Goal: Transaction & Acquisition: Subscribe to service/newsletter

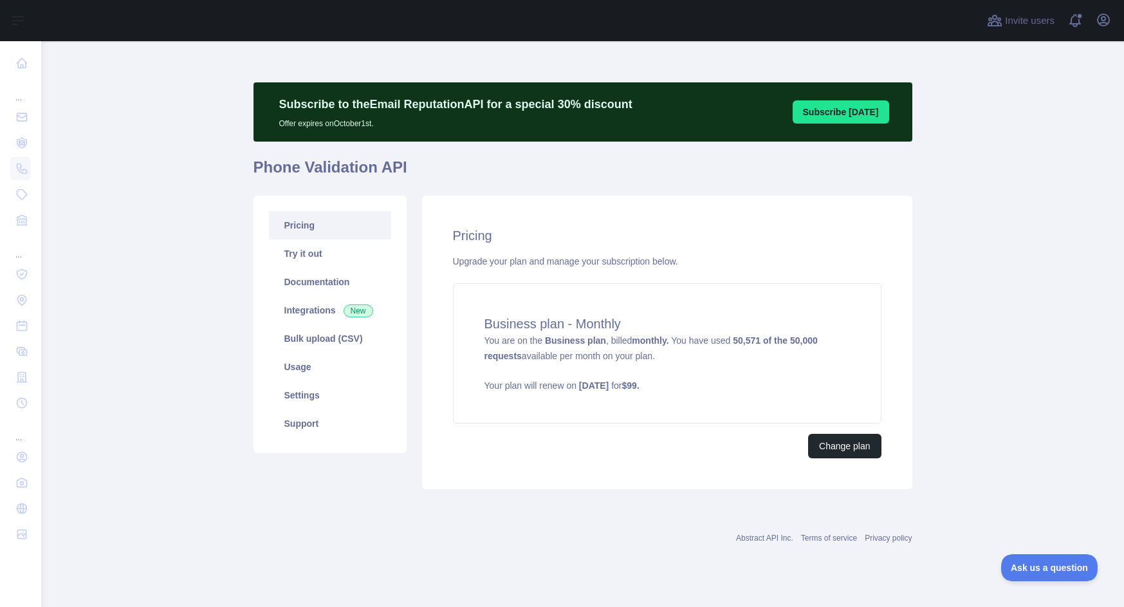
click at [375, 491] on div "Pricing Try it out Documentation Integrations New Bulk upload (CSV) Usage Setti…" at bounding box center [583, 342] width 674 height 309
click at [1026, 567] on span "Ask us a question" at bounding box center [1043, 565] width 97 height 9
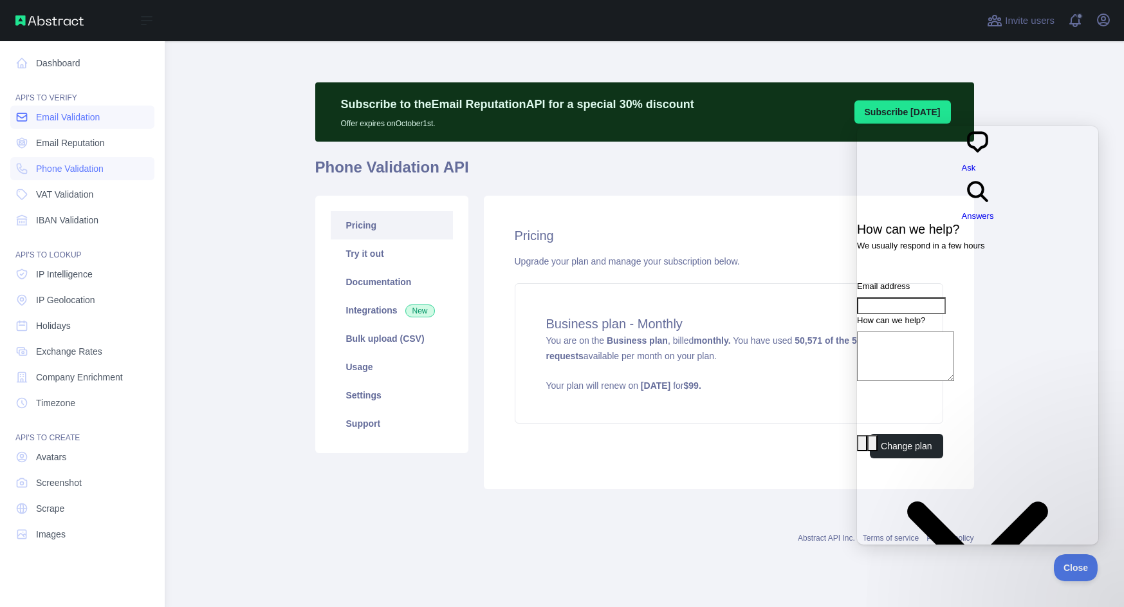
click at [73, 112] on span "Email Validation" at bounding box center [68, 117] width 64 height 13
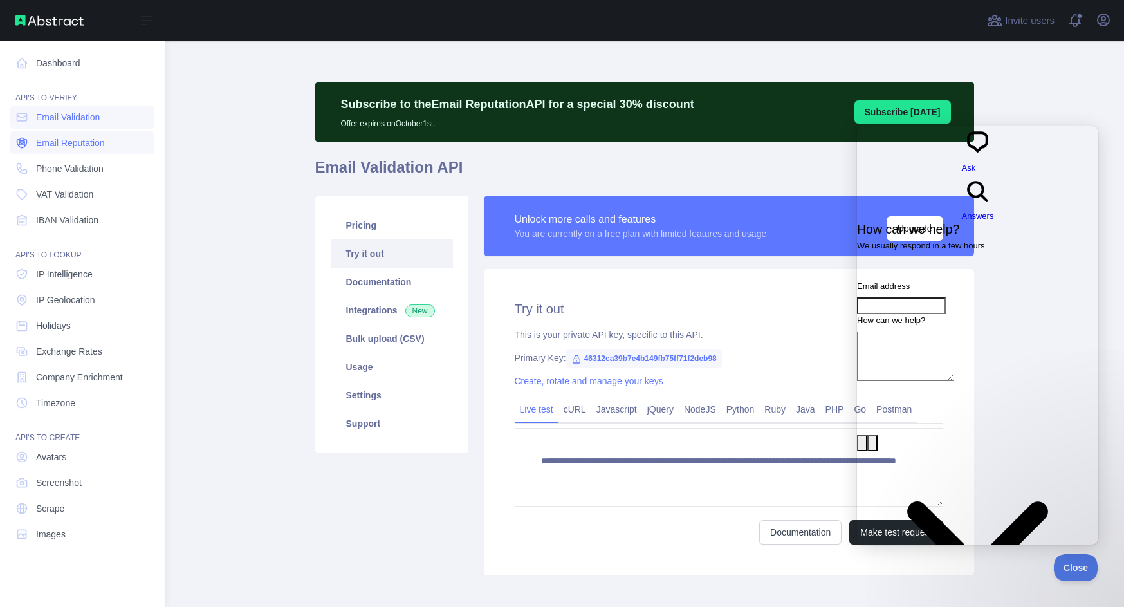
click at [71, 148] on span "Email Reputation" at bounding box center [70, 142] width 69 height 13
click at [83, 272] on span "IP Intelligence" at bounding box center [64, 274] width 57 height 13
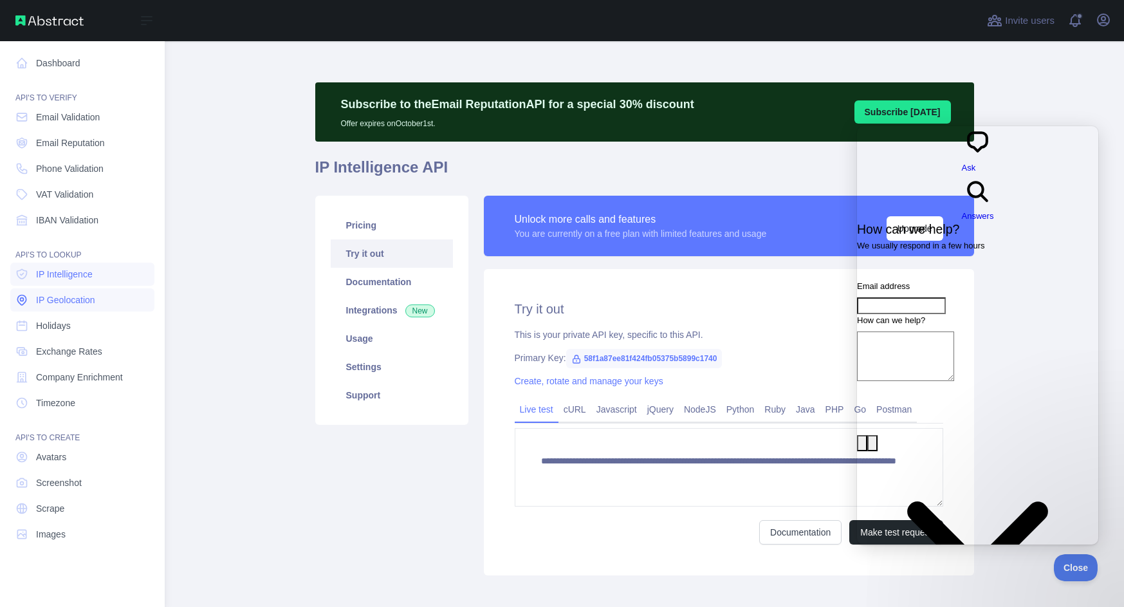
click at [77, 295] on span "IP Geolocation" at bounding box center [65, 299] width 59 height 13
click at [65, 326] on span "Holidays" at bounding box center [53, 325] width 35 height 13
click at [86, 205] on link "VAT Validation" at bounding box center [82, 194] width 144 height 23
click at [95, 170] on span "Phone Validation" at bounding box center [70, 168] width 68 height 13
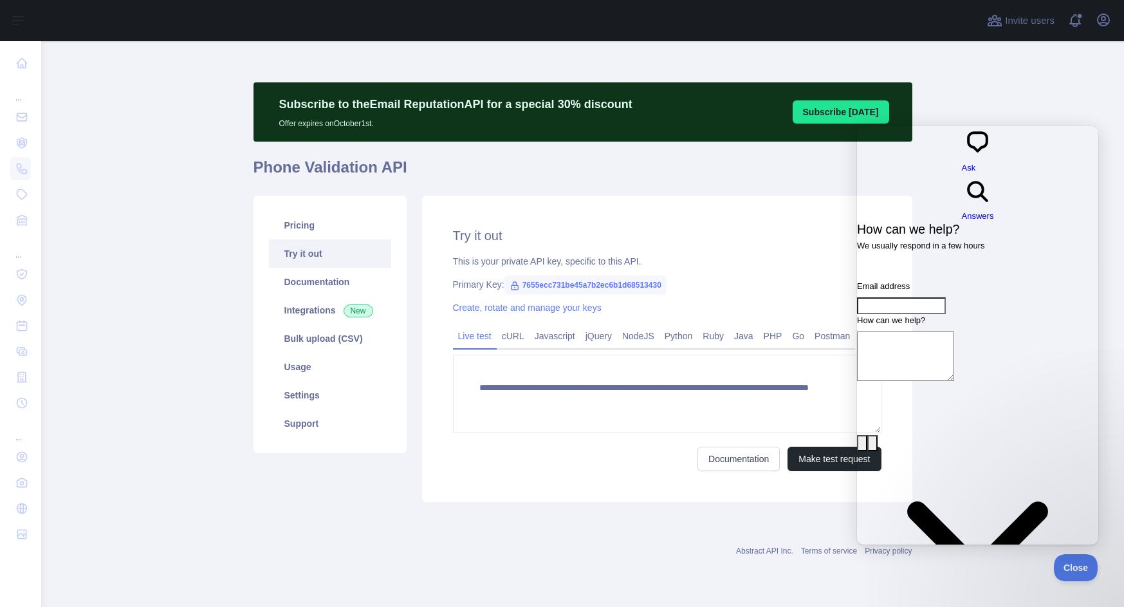
click at [1062, 106] on main "**********" at bounding box center [582, 324] width 1083 height 566
click at [1071, 562] on span "Close" at bounding box center [1073, 565] width 44 height 9
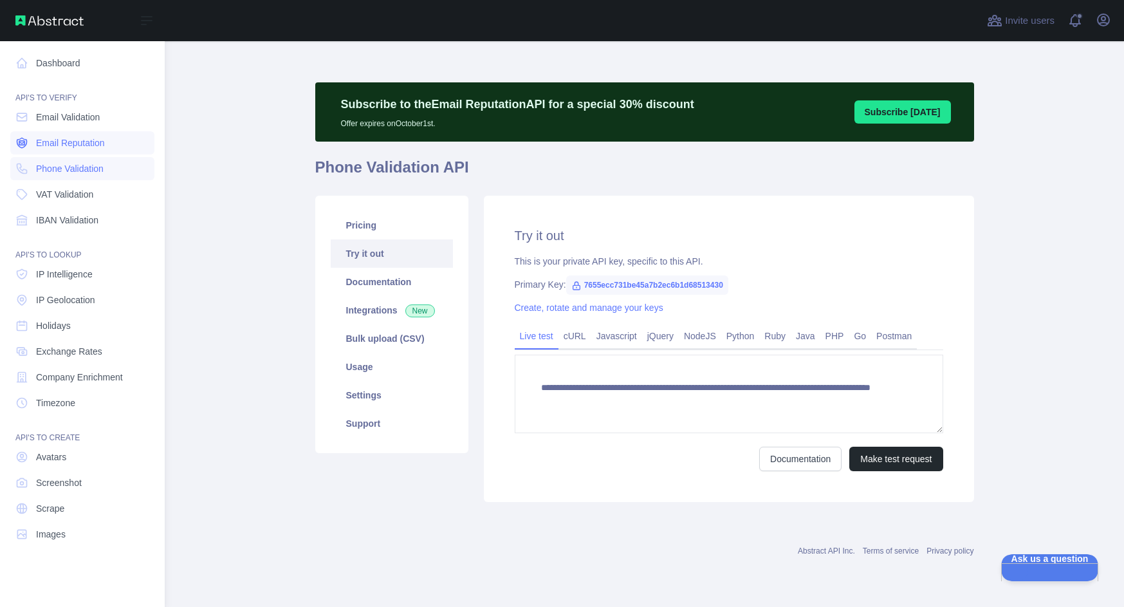
click at [60, 144] on span "Email Reputation" at bounding box center [70, 142] width 69 height 13
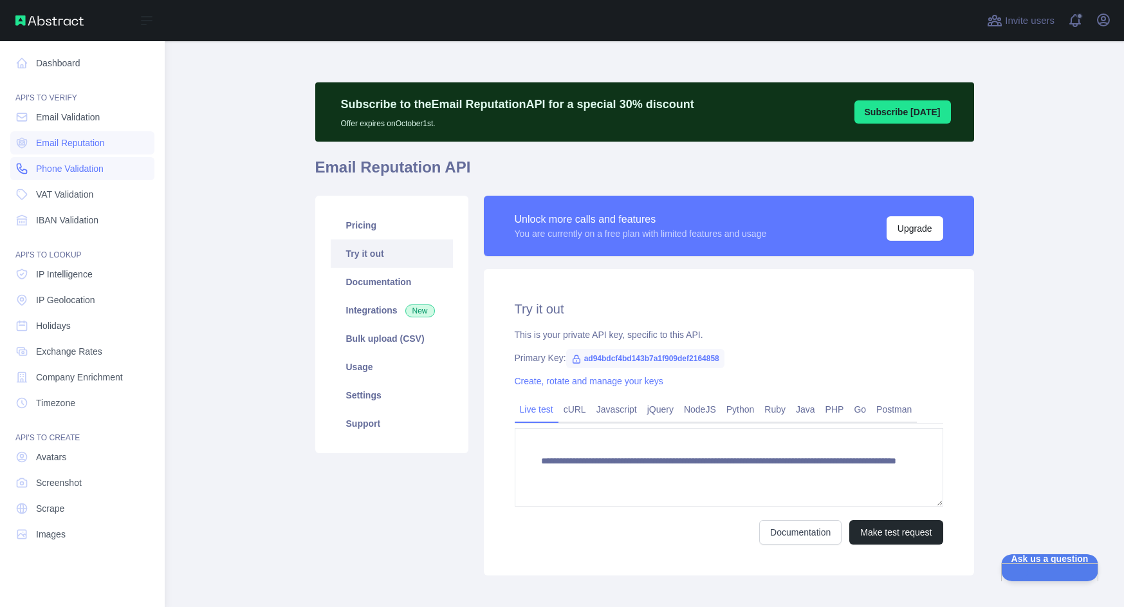
click at [67, 170] on span "Phone Validation" at bounding box center [70, 168] width 68 height 13
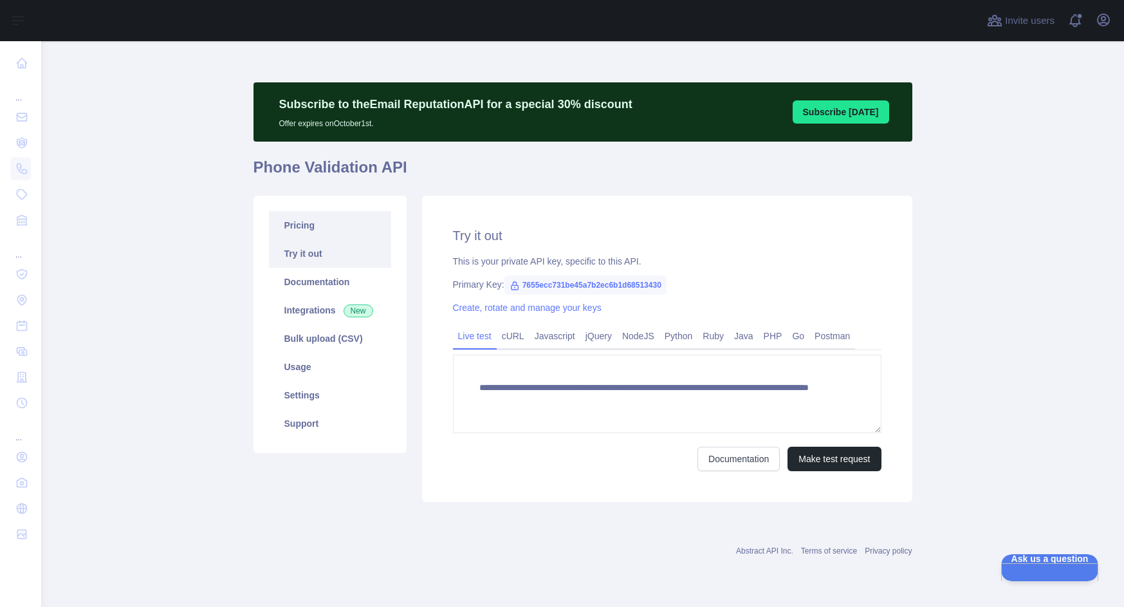
click at [309, 228] on link "Pricing" at bounding box center [330, 225] width 122 height 28
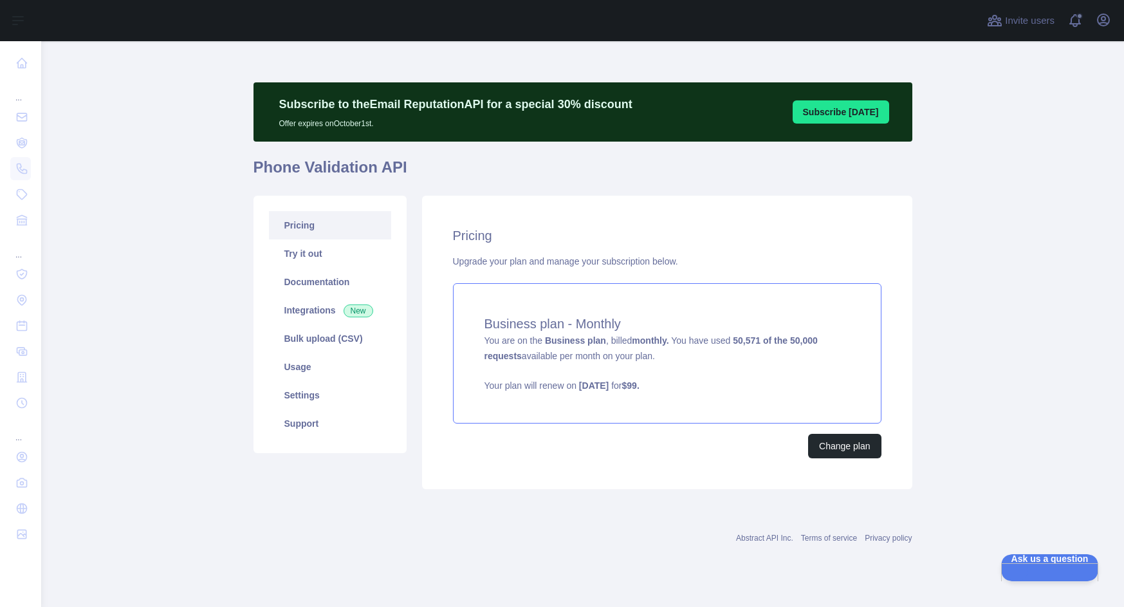
click at [756, 337] on strong "50,571 of the 50,000 requests" at bounding box center [651, 348] width 333 height 26
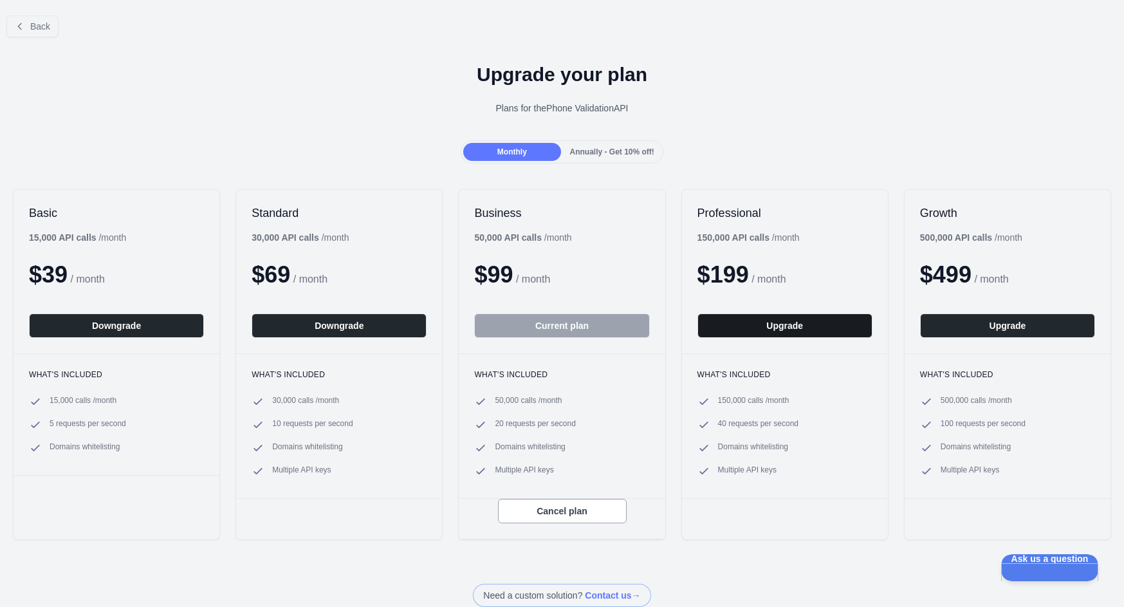
click at [726, 325] on button "Upgrade" at bounding box center [785, 325] width 175 height 24
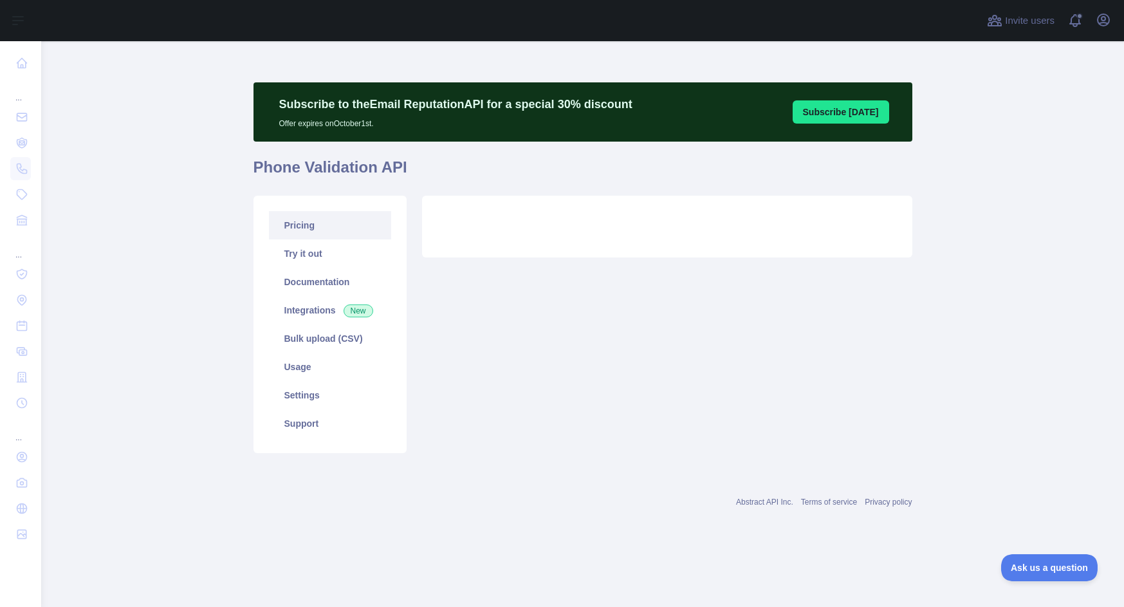
click at [329, 230] on link "Pricing" at bounding box center [330, 225] width 122 height 28
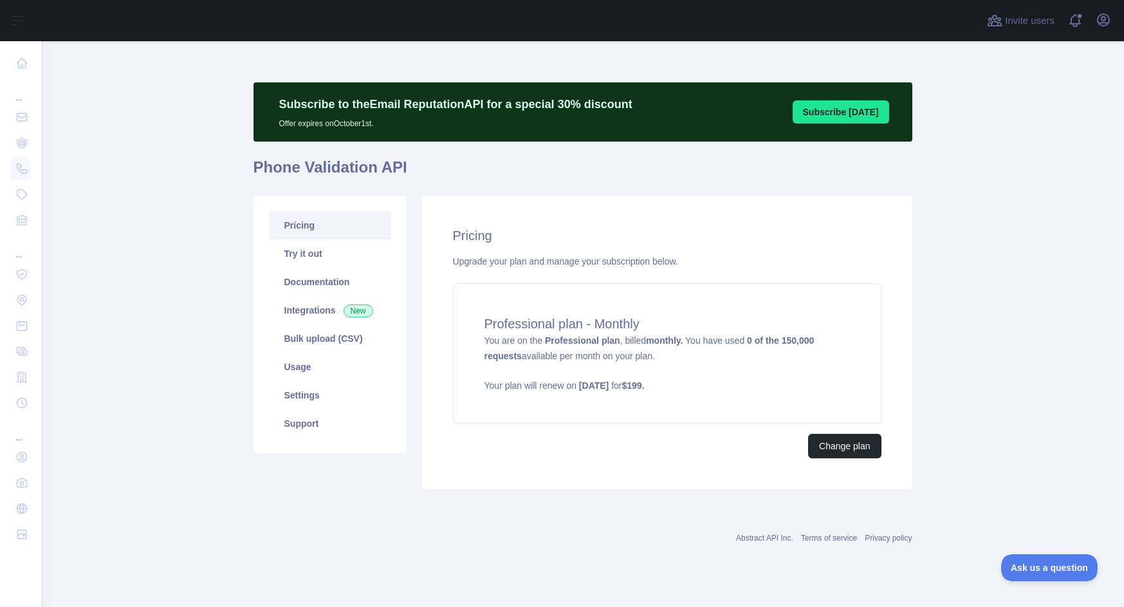
click at [519, 176] on h1 "Phone Validation API" at bounding box center [583, 172] width 659 height 31
